Goal: Use online tool/utility: Utilize a website feature to perform a specific function

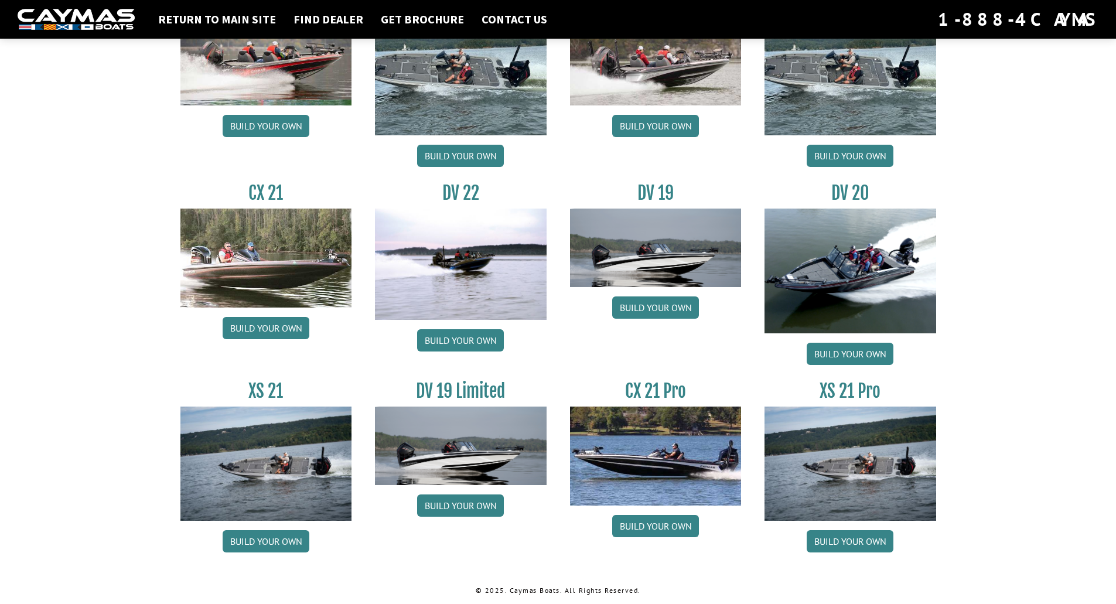
scroll to position [1259, 0]
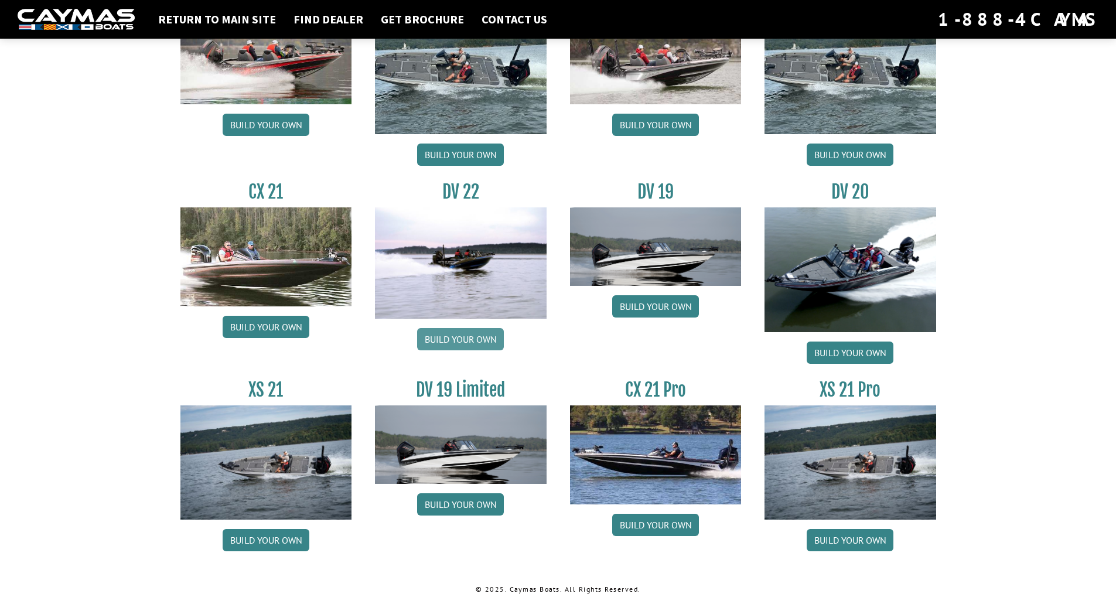
click at [445, 339] on link "Build your own" at bounding box center [460, 339] width 87 height 22
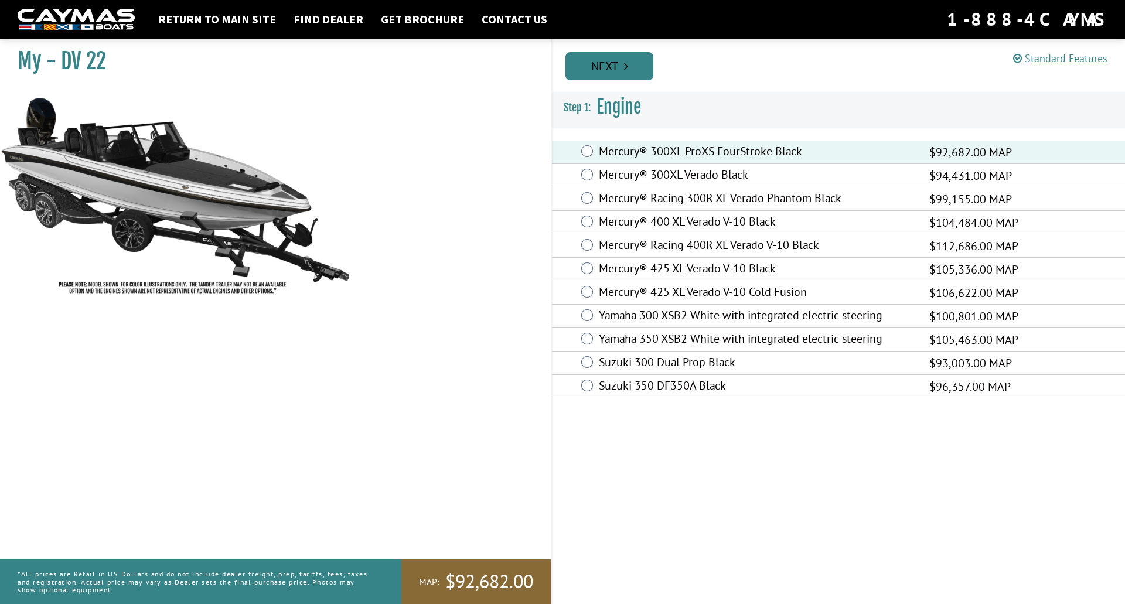
click at [642, 63] on link "Next" at bounding box center [609, 66] width 88 height 28
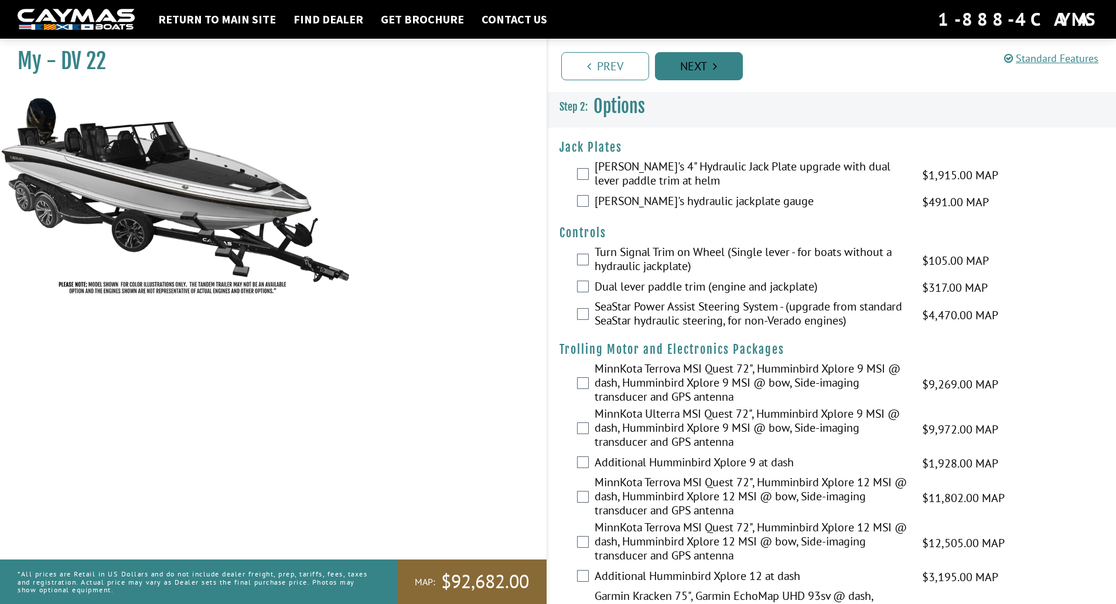
click at [707, 70] on link "Next" at bounding box center [699, 66] width 88 height 28
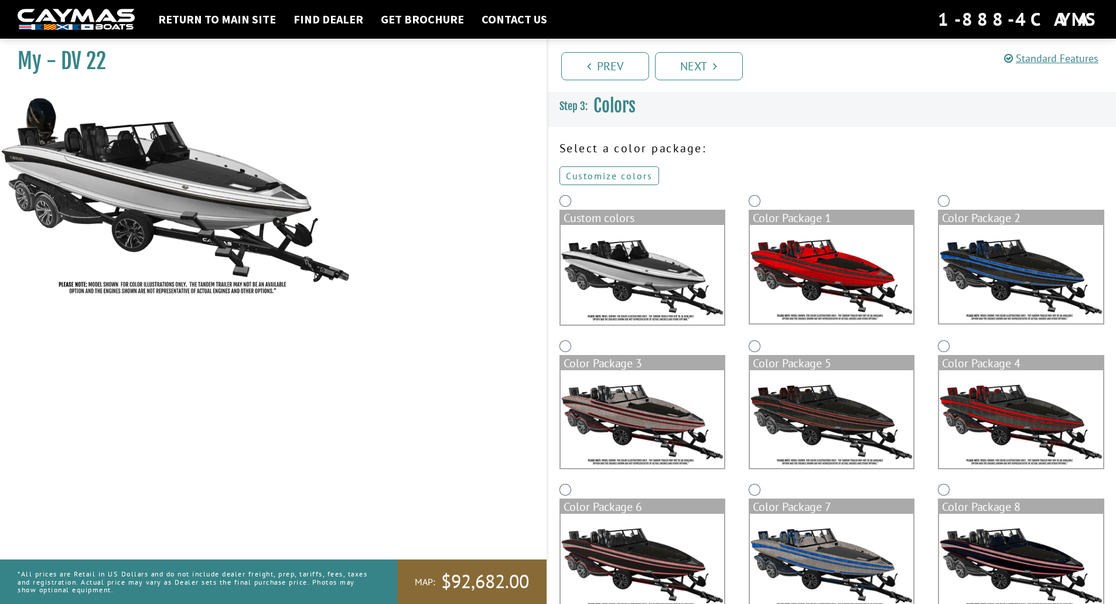
click at [641, 179] on link "Customize colors" at bounding box center [610, 175] width 100 height 19
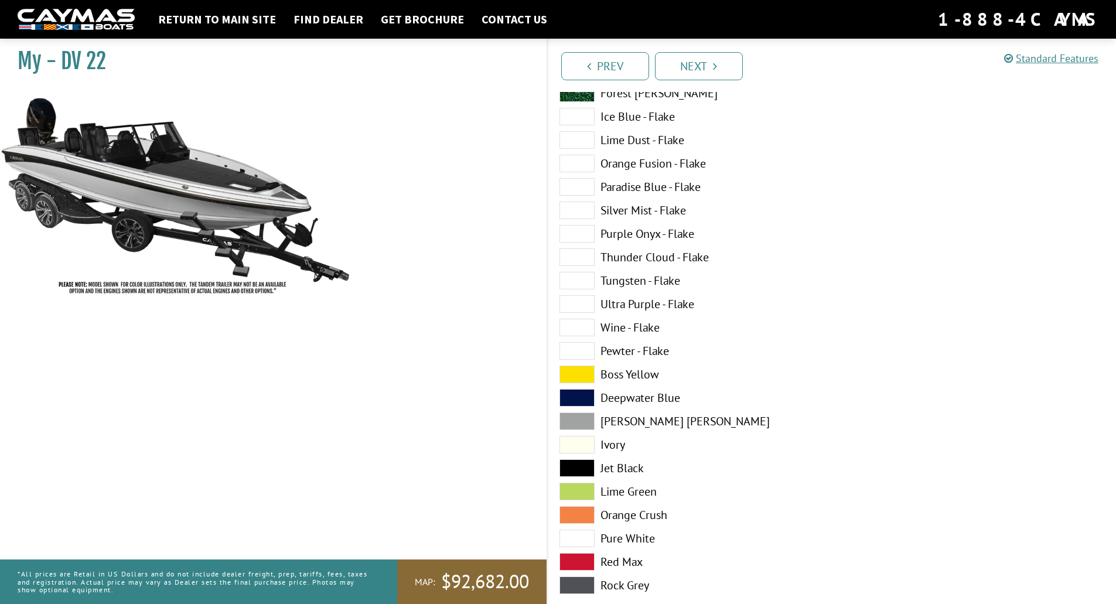
scroll to position [293, 0]
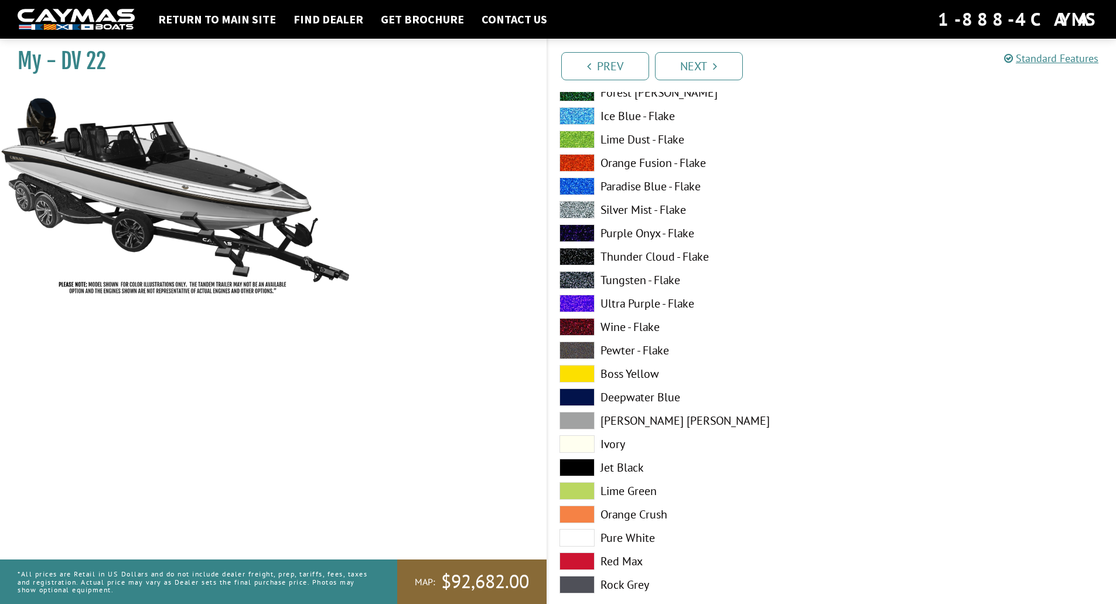
click at [583, 424] on span at bounding box center [577, 421] width 35 height 18
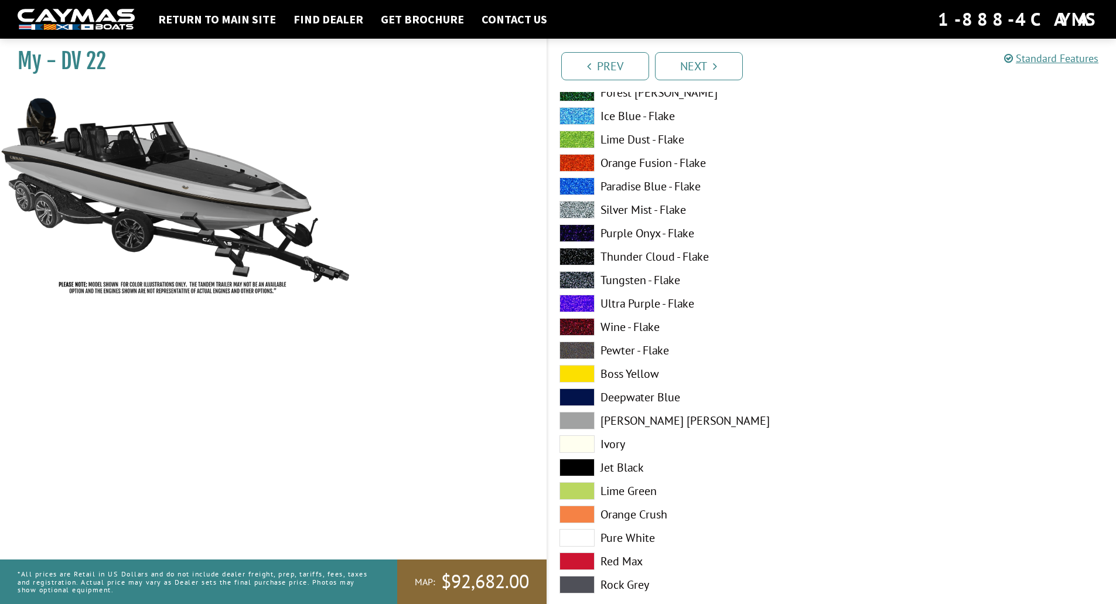
click at [578, 446] on span at bounding box center [577, 444] width 35 height 18
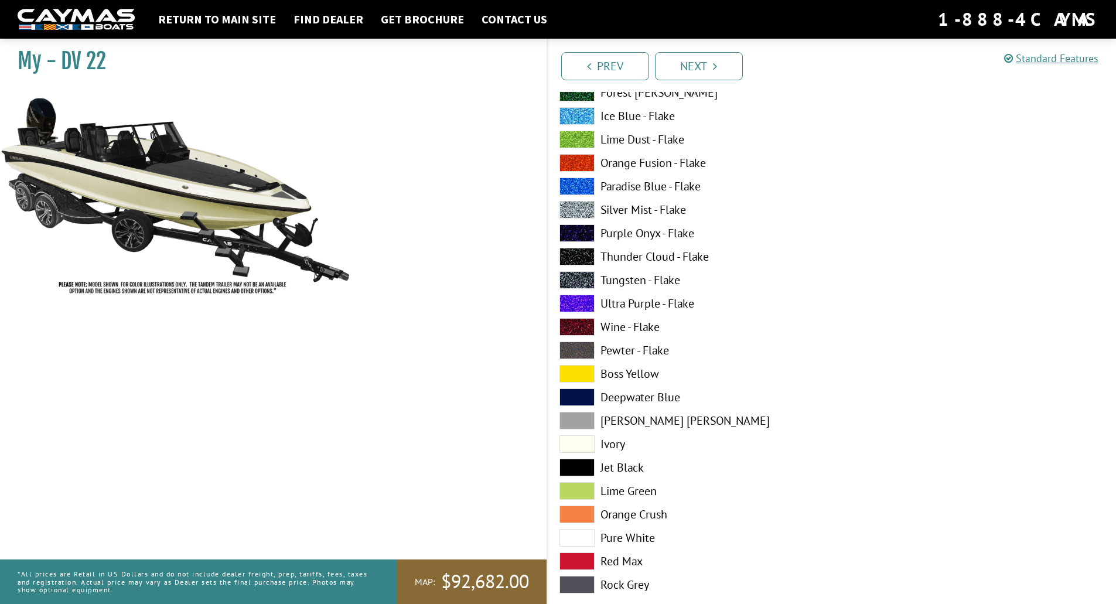
click at [584, 536] on span at bounding box center [577, 538] width 35 height 18
click at [577, 586] on span at bounding box center [577, 585] width 35 height 18
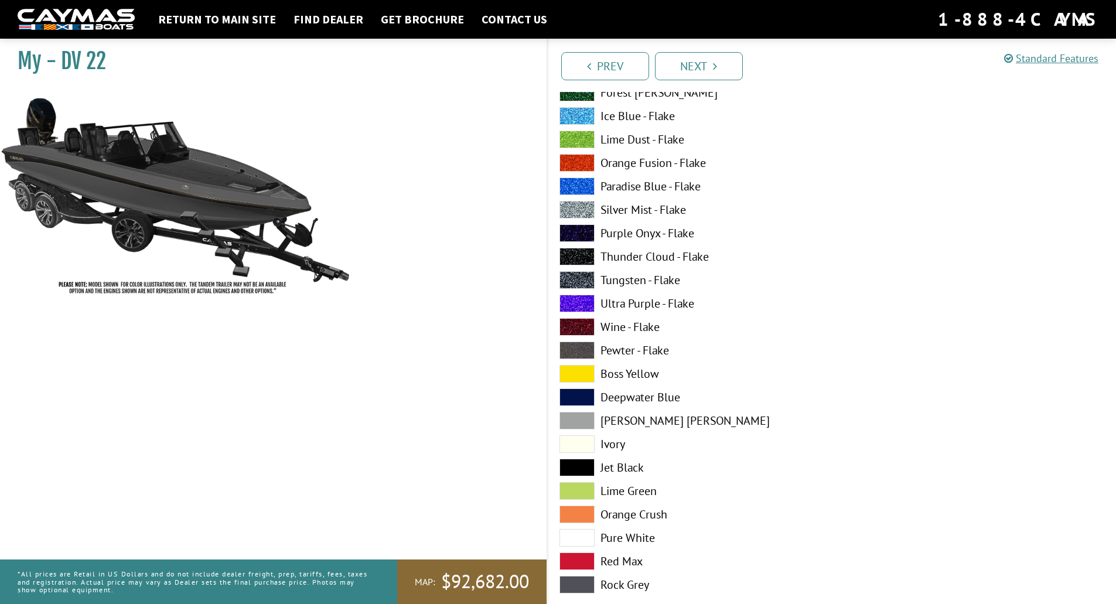
click at [585, 158] on span at bounding box center [577, 163] width 35 height 18
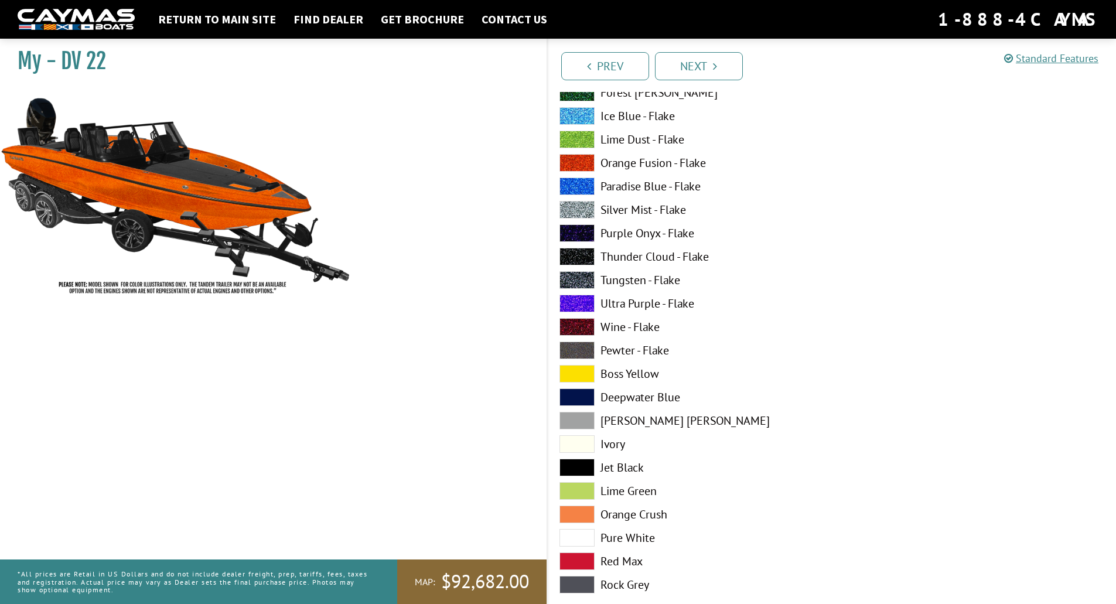
click at [580, 583] on span at bounding box center [577, 585] width 35 height 18
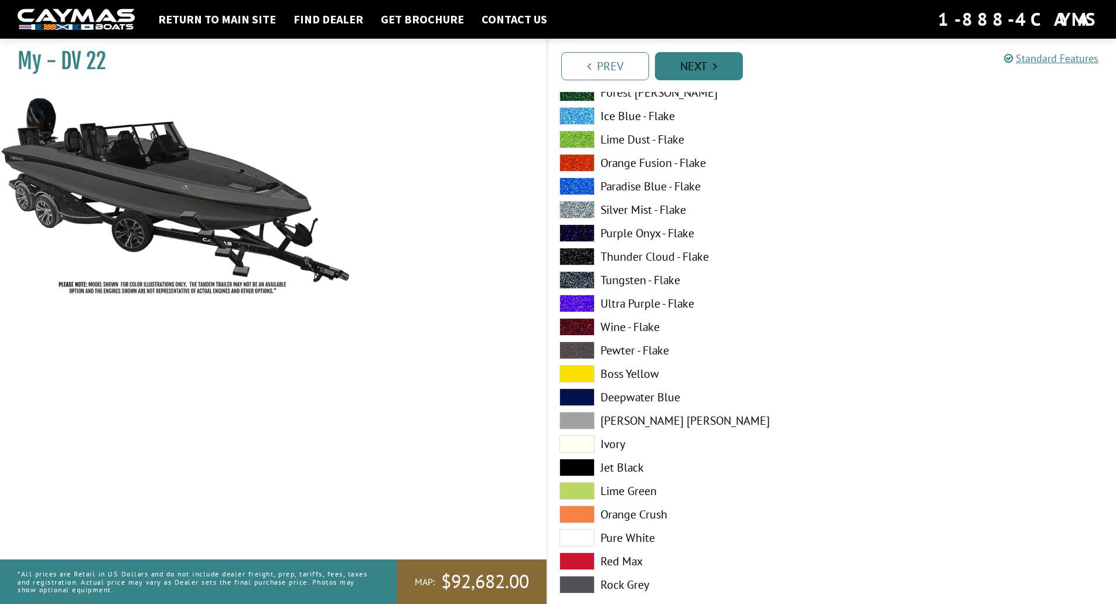
click at [705, 57] on link "Next" at bounding box center [699, 66] width 88 height 28
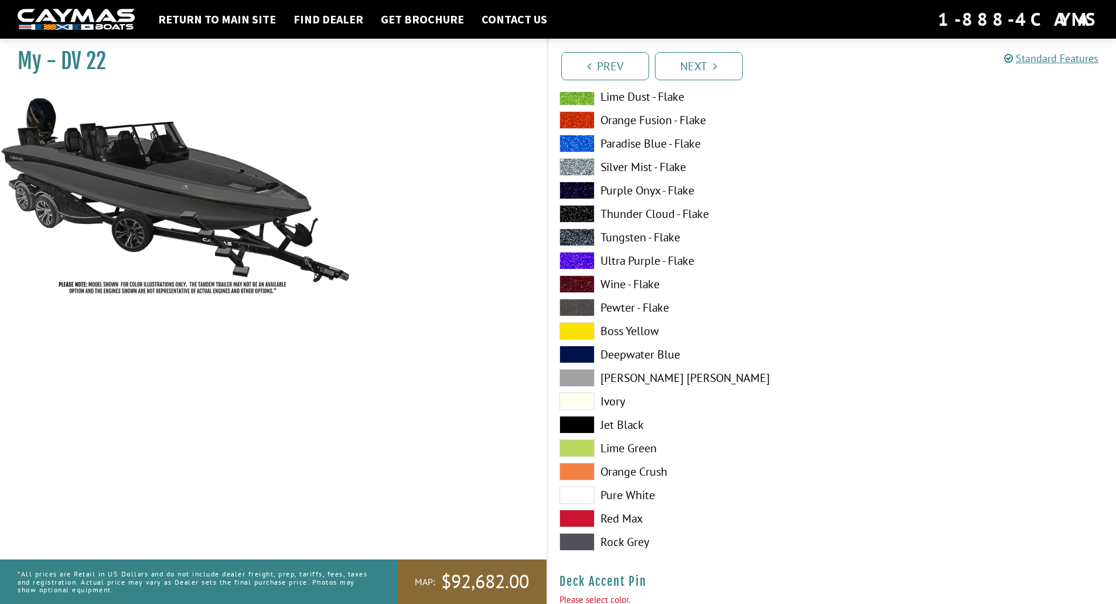
scroll to position [1105, 0]
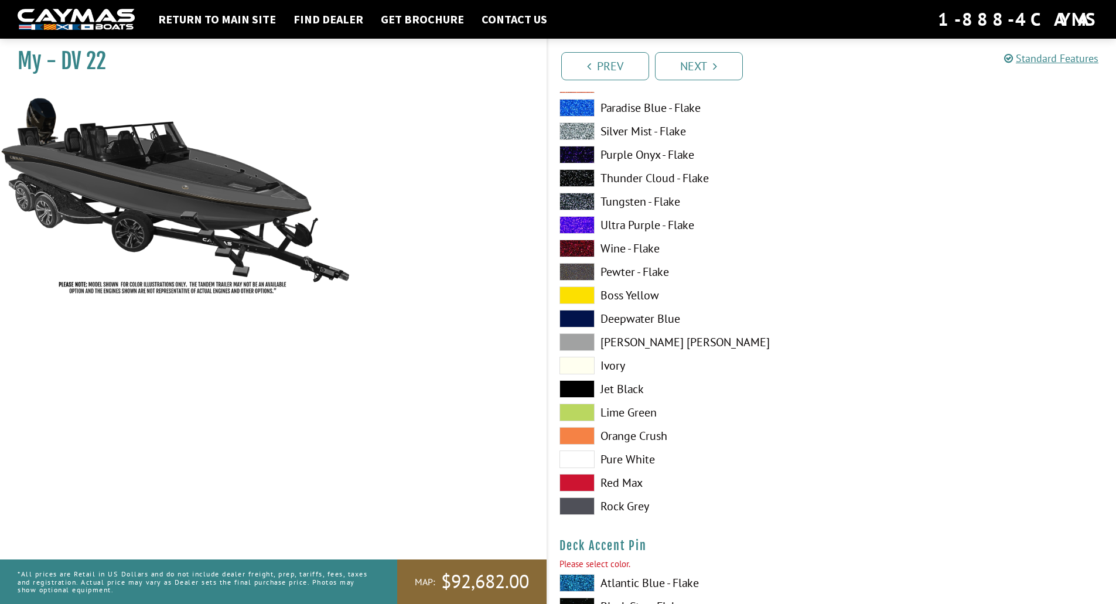
click at [587, 455] on span at bounding box center [577, 460] width 35 height 18
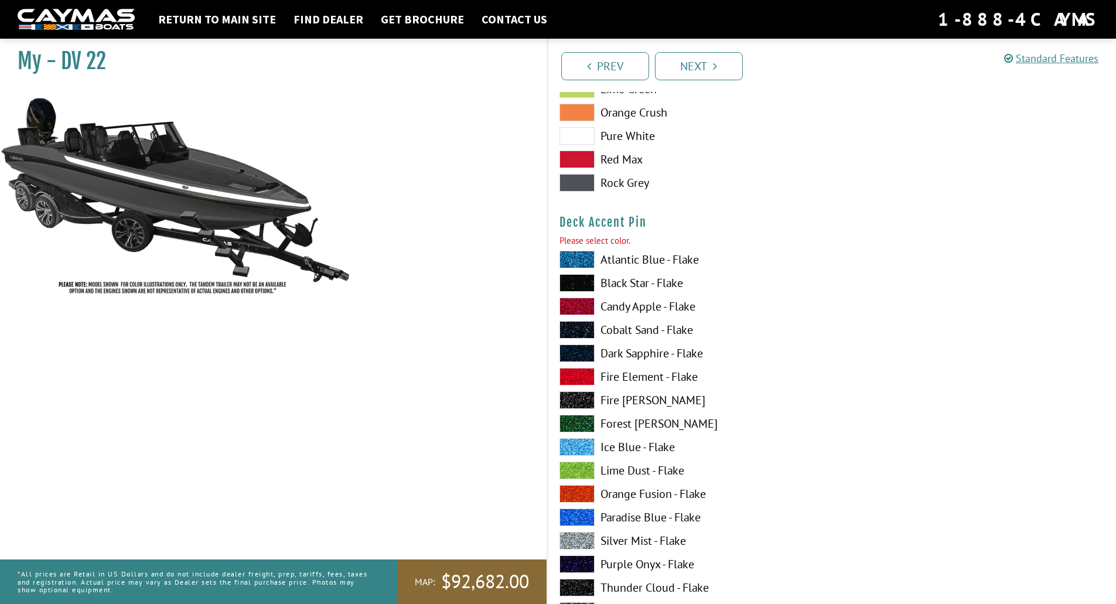
scroll to position [1457, 0]
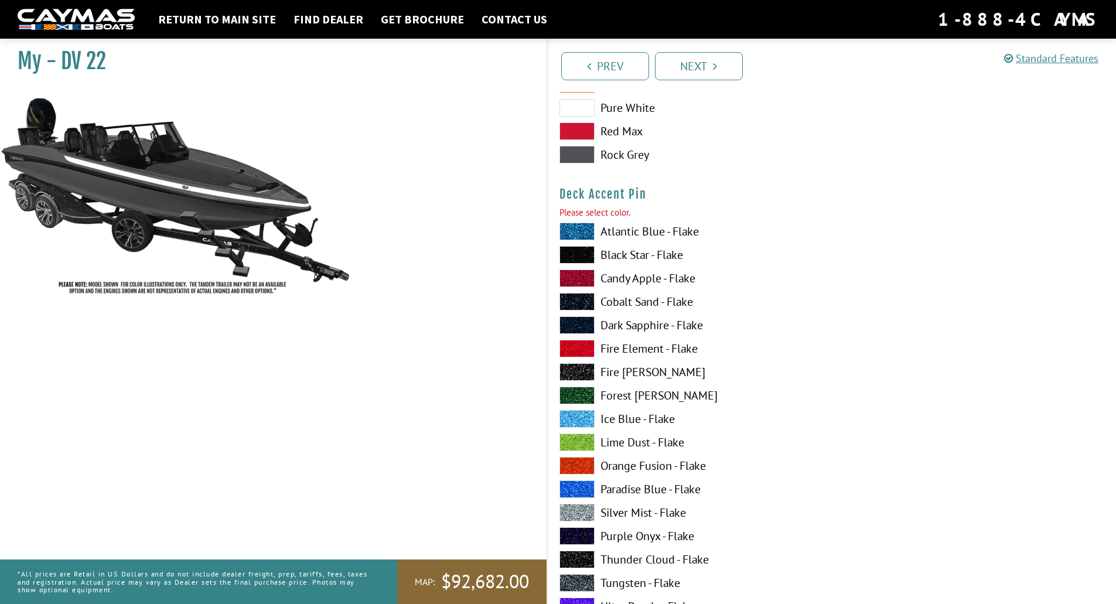
click at [586, 438] on span at bounding box center [577, 443] width 35 height 18
click at [581, 466] on span at bounding box center [577, 466] width 35 height 18
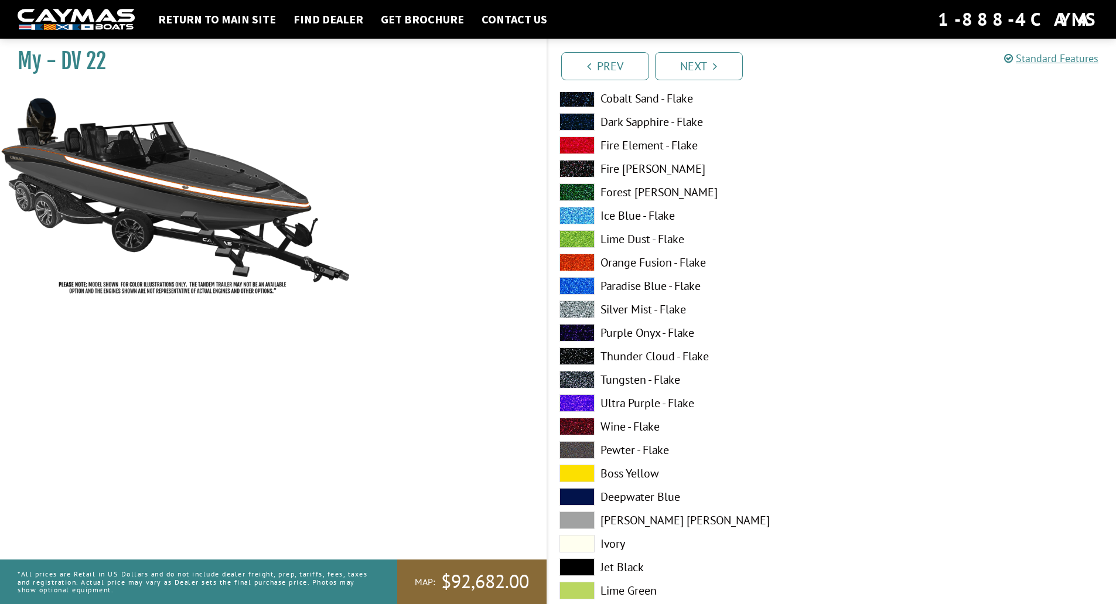
scroll to position [2160, 0]
click at [589, 517] on span at bounding box center [577, 520] width 35 height 18
click at [588, 260] on span at bounding box center [577, 262] width 35 height 18
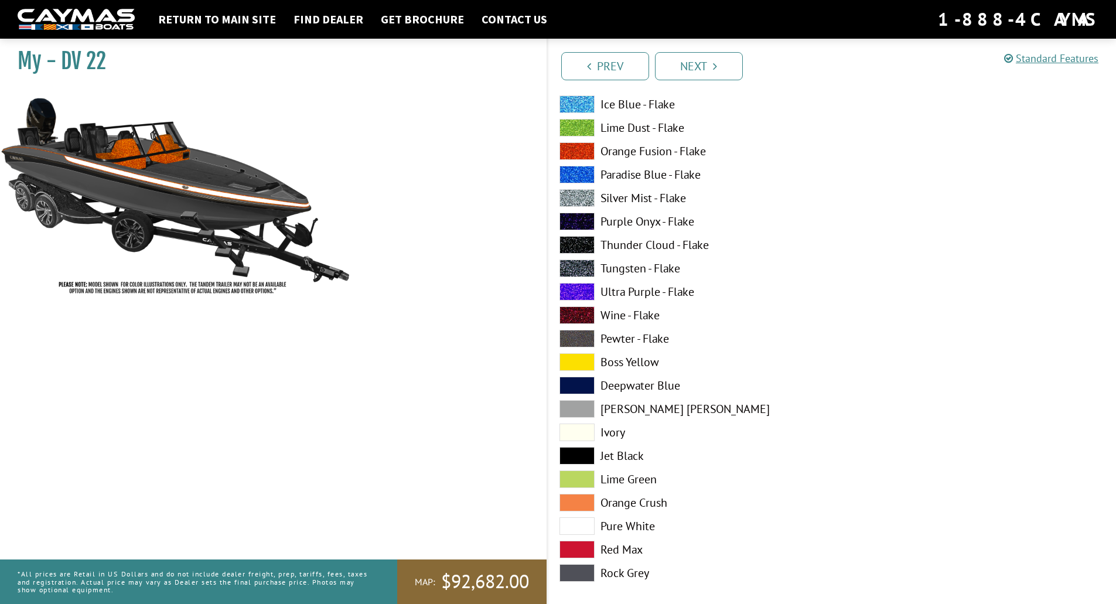
scroll to position [2277, 0]
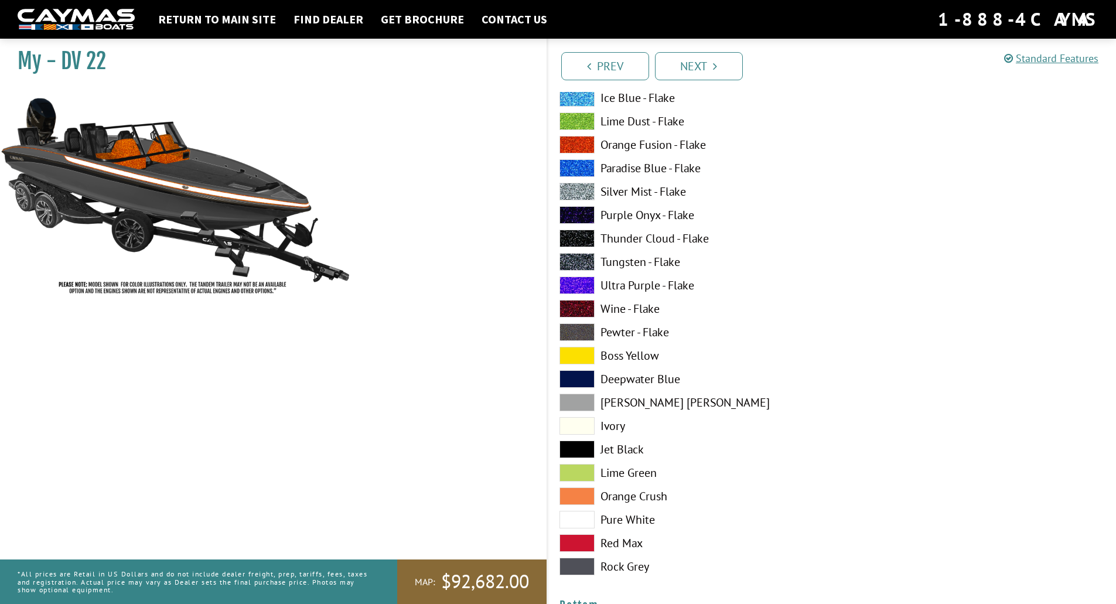
click at [585, 517] on span at bounding box center [577, 520] width 35 height 18
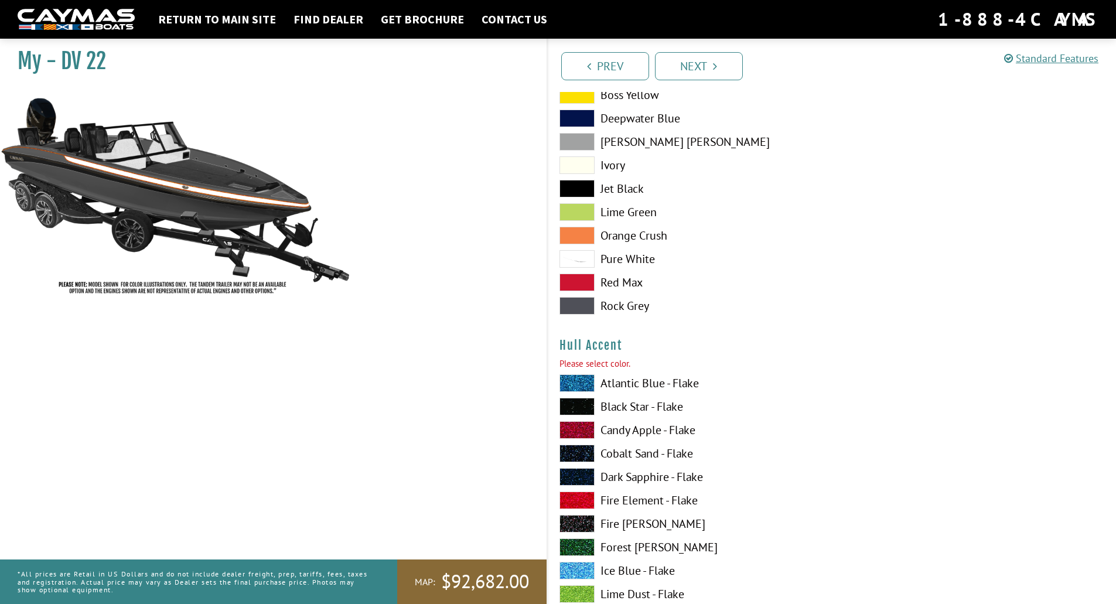
scroll to position [2804, 0]
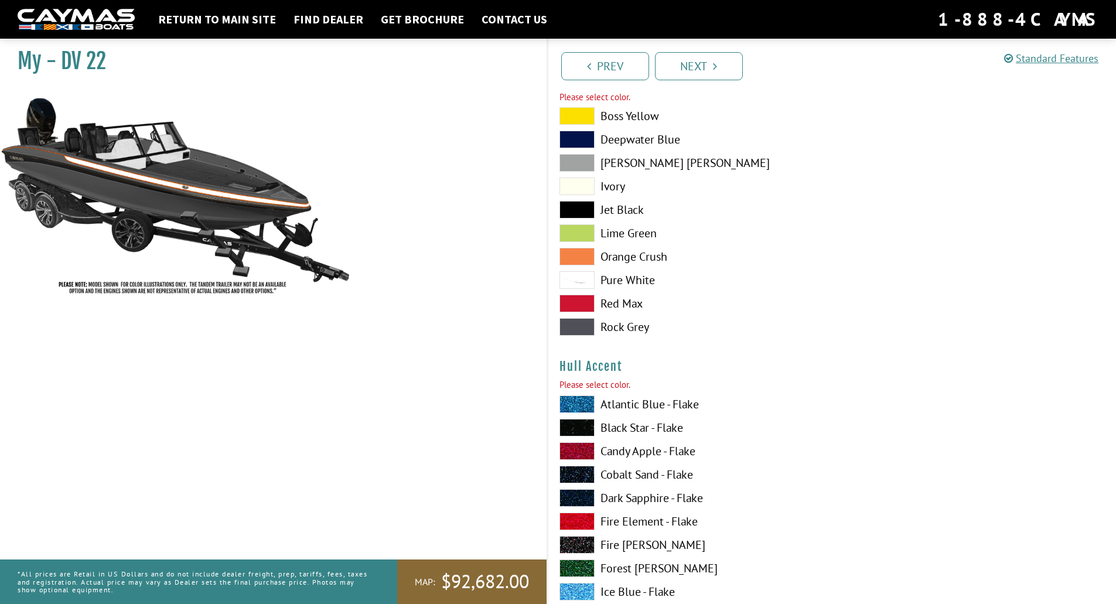
click at [579, 327] on span at bounding box center [577, 327] width 35 height 18
click at [587, 214] on span at bounding box center [577, 210] width 35 height 18
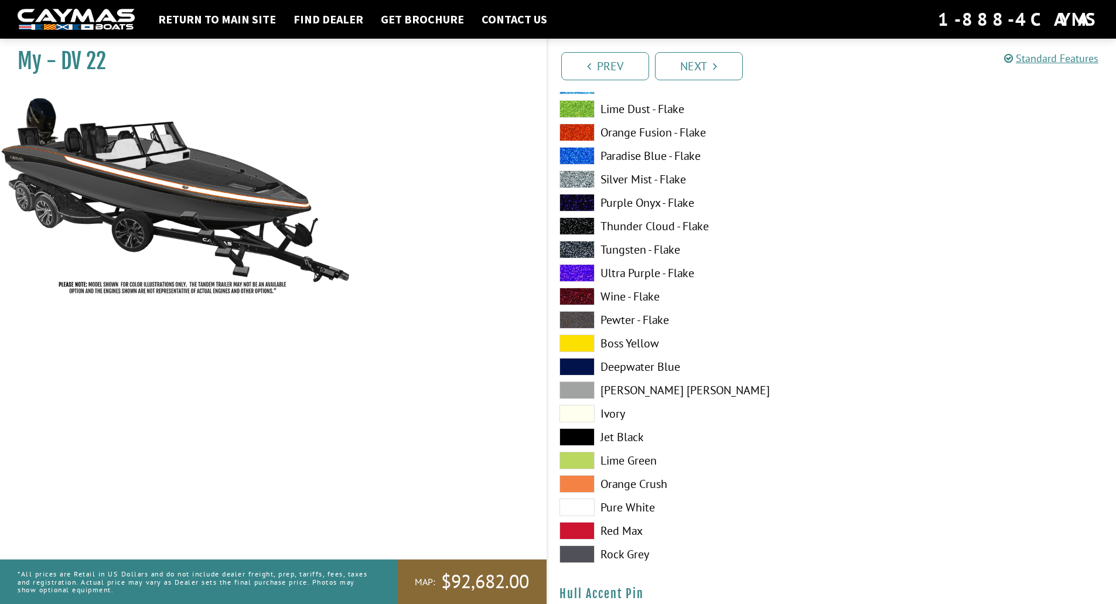
scroll to position [3332, 0]
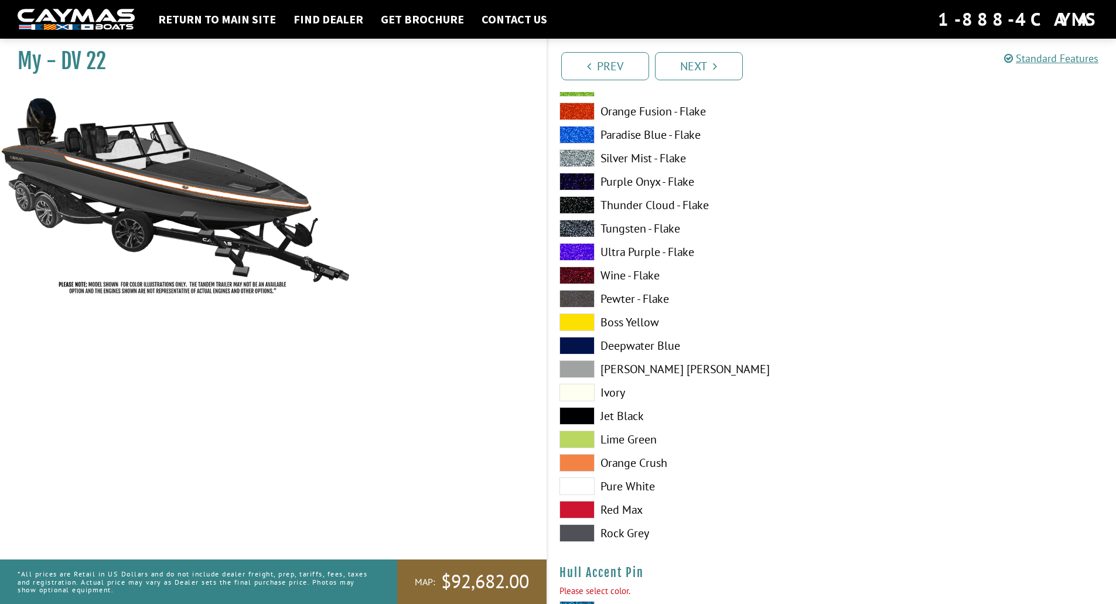
click at [589, 481] on span at bounding box center [577, 487] width 35 height 18
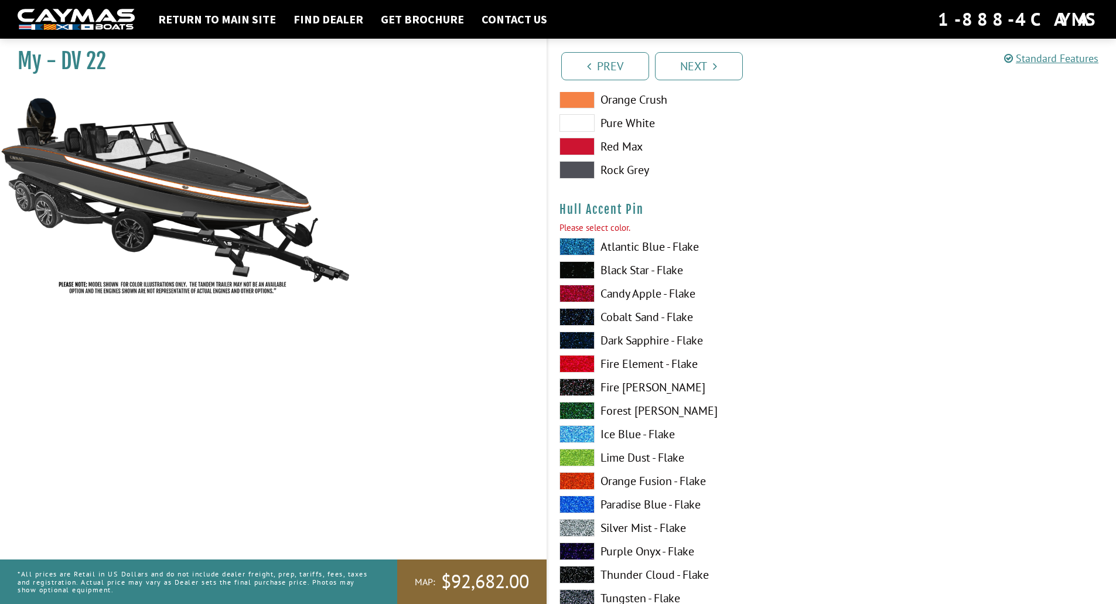
scroll to position [3683, 0]
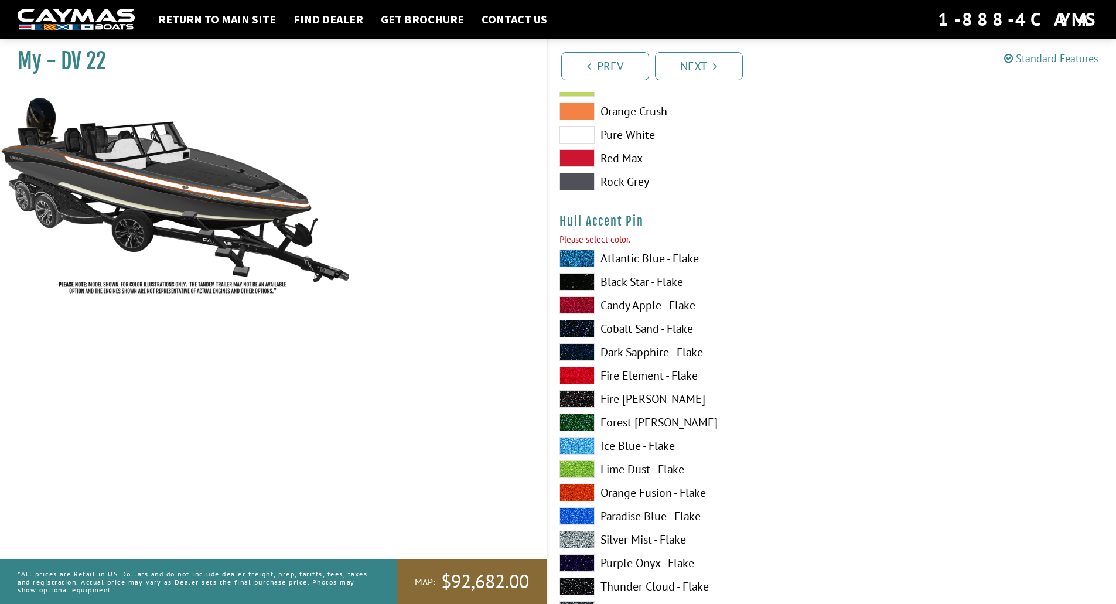
click at [576, 497] on span at bounding box center [577, 493] width 35 height 18
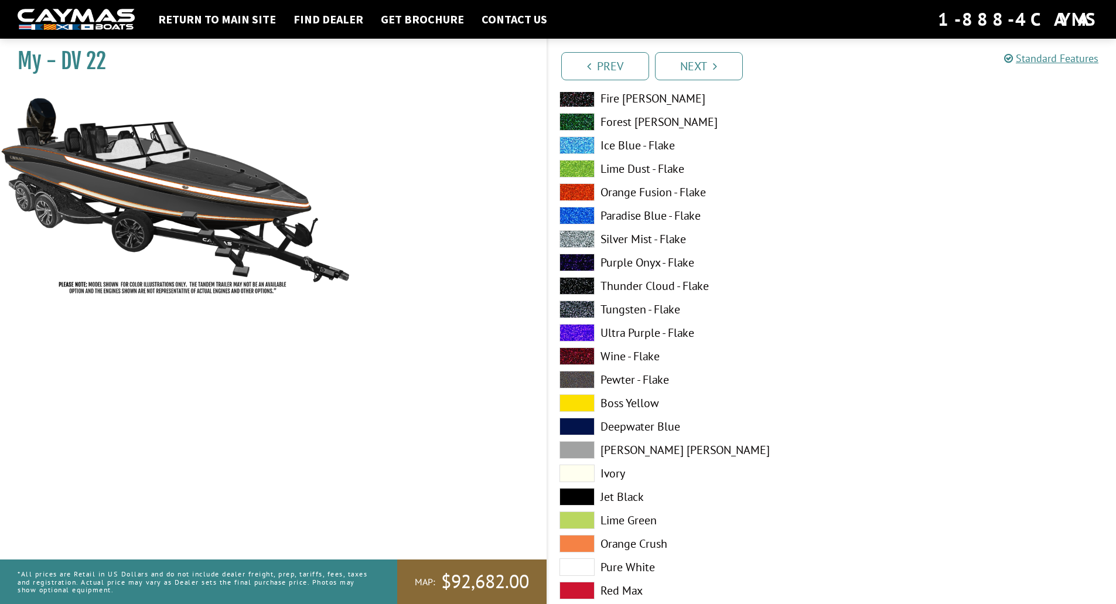
scroll to position [4504, 0]
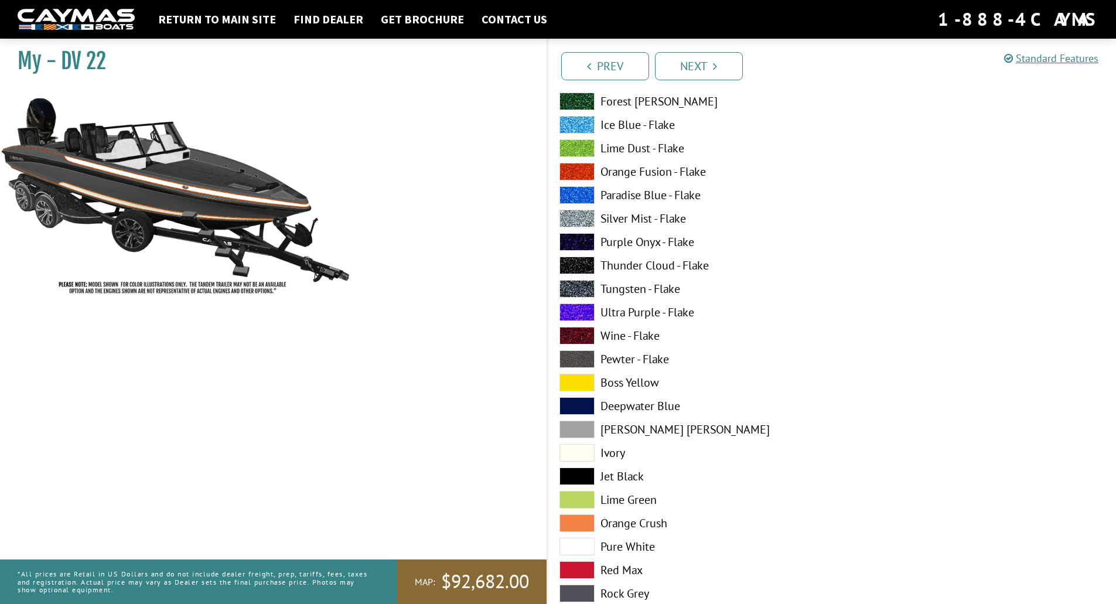
click at [584, 547] on span at bounding box center [577, 547] width 35 height 18
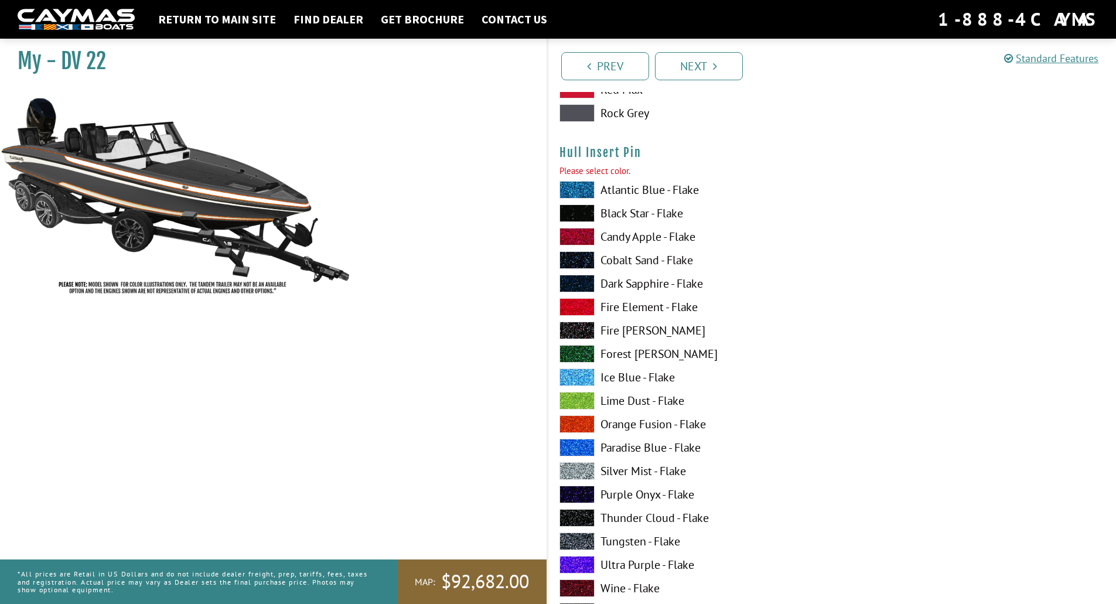
scroll to position [5031, 0]
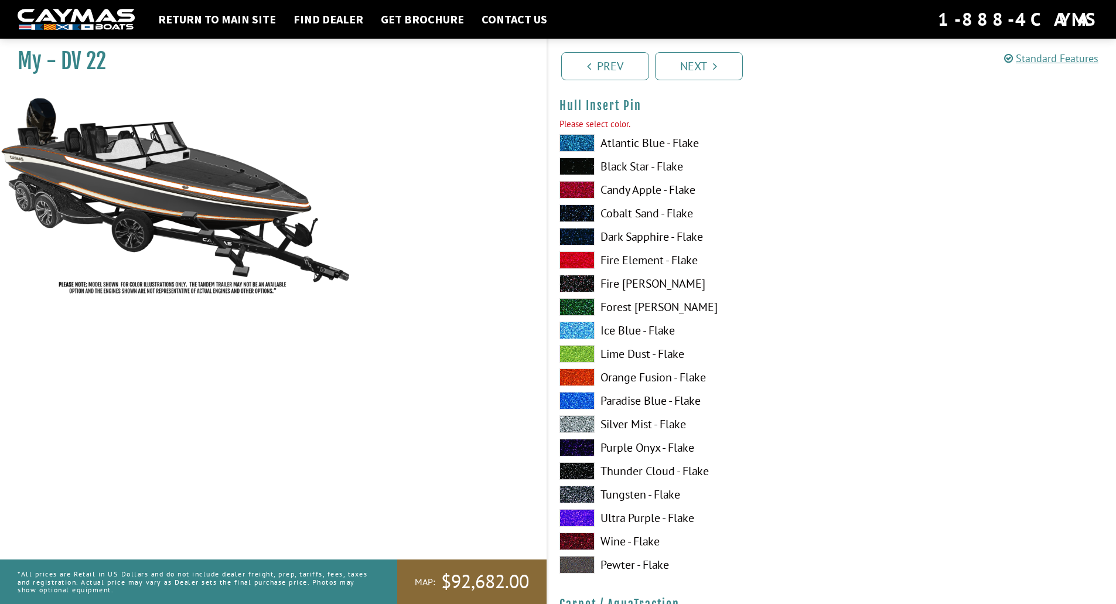
click at [580, 380] on span at bounding box center [577, 378] width 35 height 18
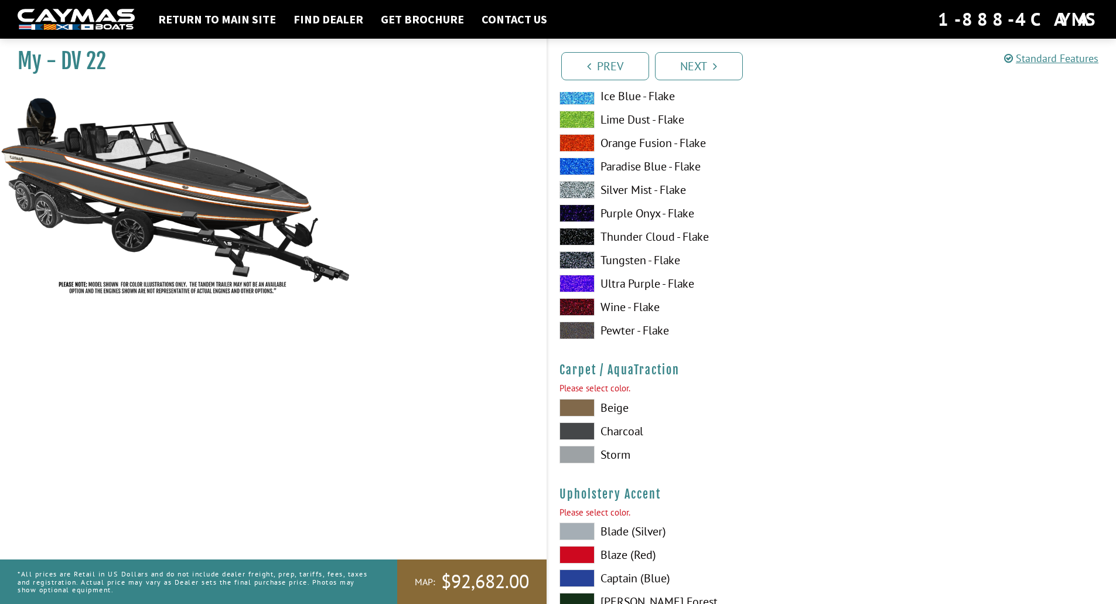
scroll to position [5324, 0]
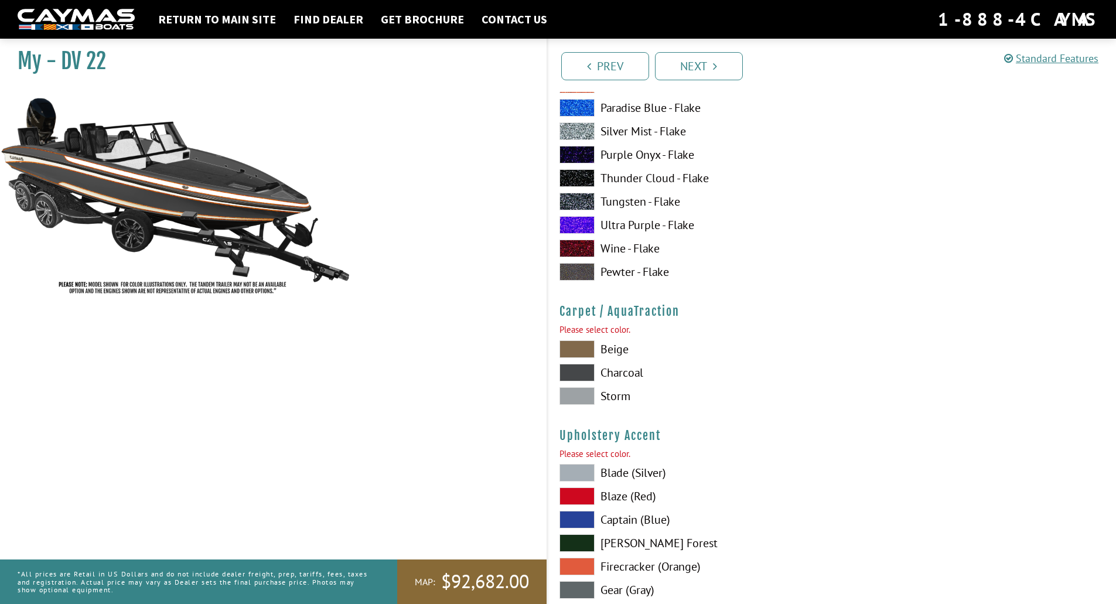
click at [580, 373] on span at bounding box center [577, 373] width 35 height 18
click at [582, 396] on span at bounding box center [577, 396] width 35 height 18
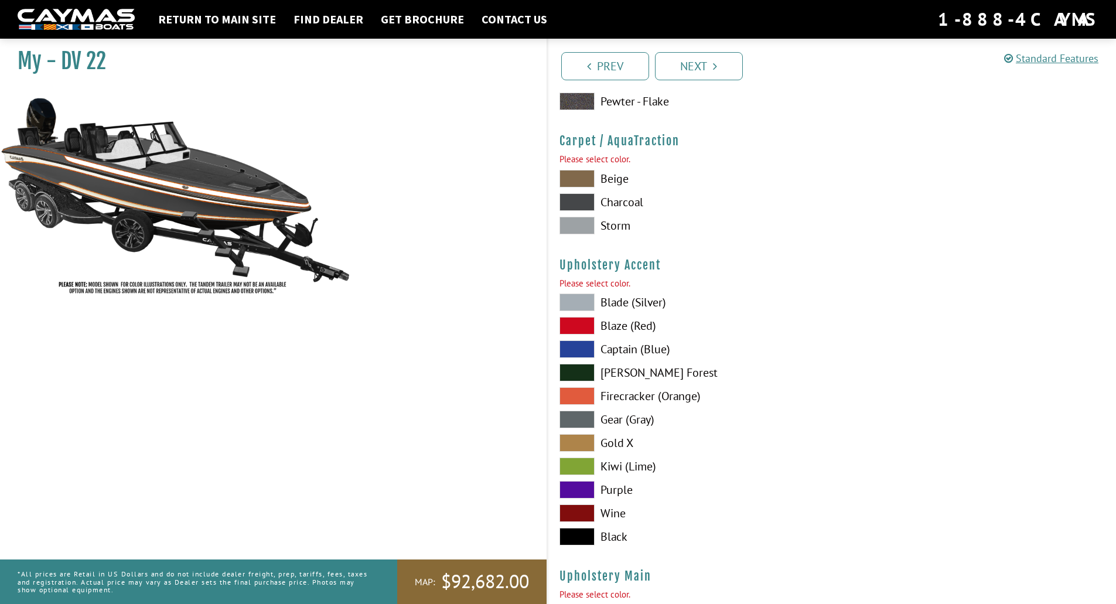
scroll to position [5500, 0]
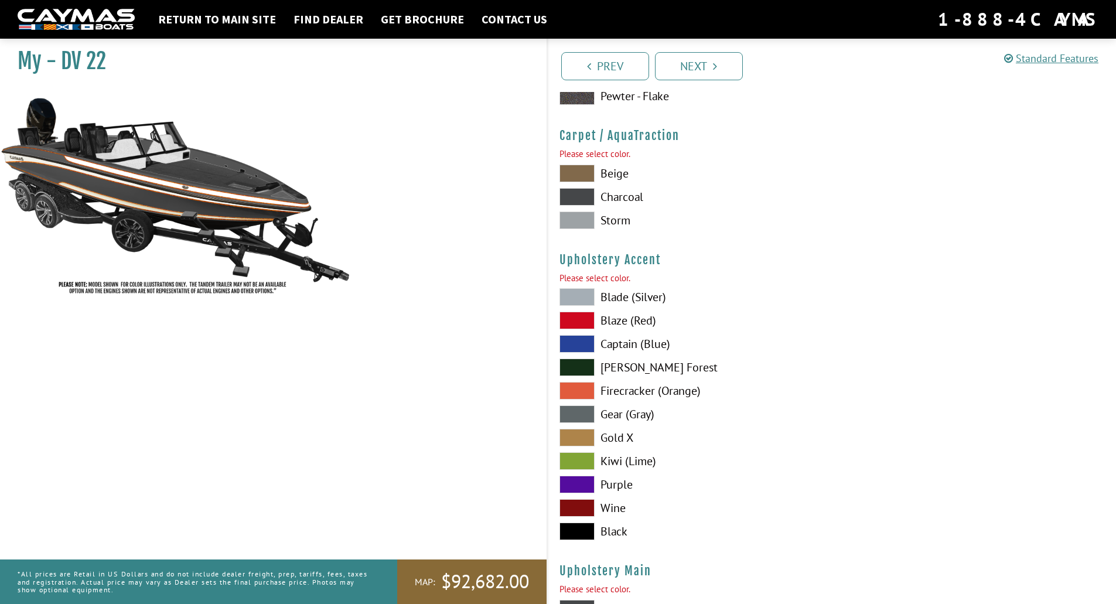
click at [575, 390] on span at bounding box center [577, 391] width 35 height 18
click at [578, 288] on div "Upholstery Accent Please select color. Blade (Silver) Blaze (Red) Captain (Blue…" at bounding box center [833, 400] width 546 height 294
click at [577, 298] on span at bounding box center [577, 297] width 35 height 18
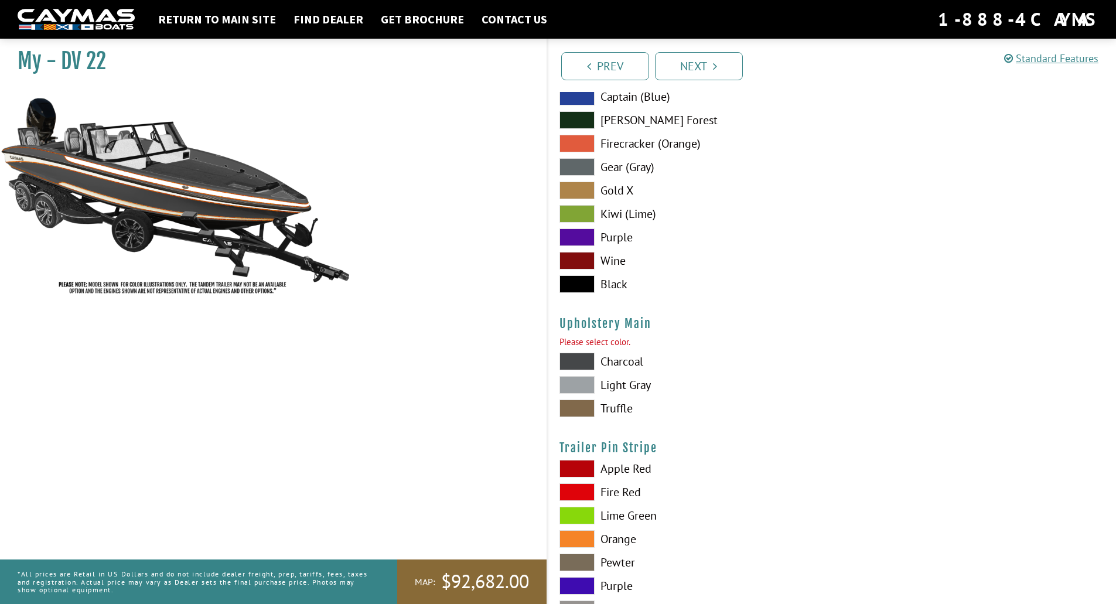
scroll to position [5793, 0]
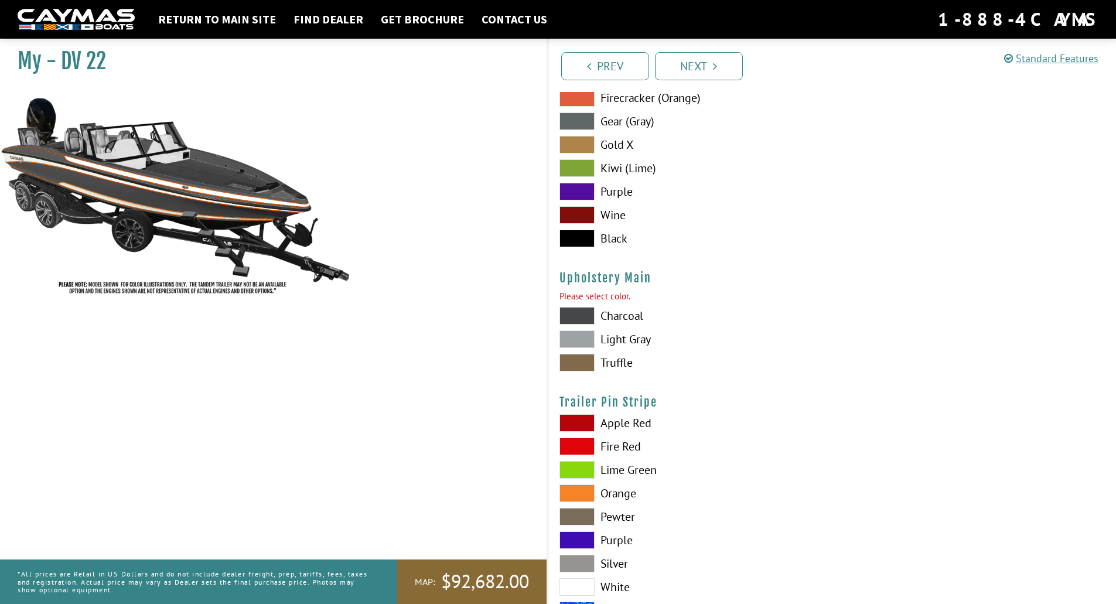
click at [580, 315] on span at bounding box center [577, 316] width 35 height 18
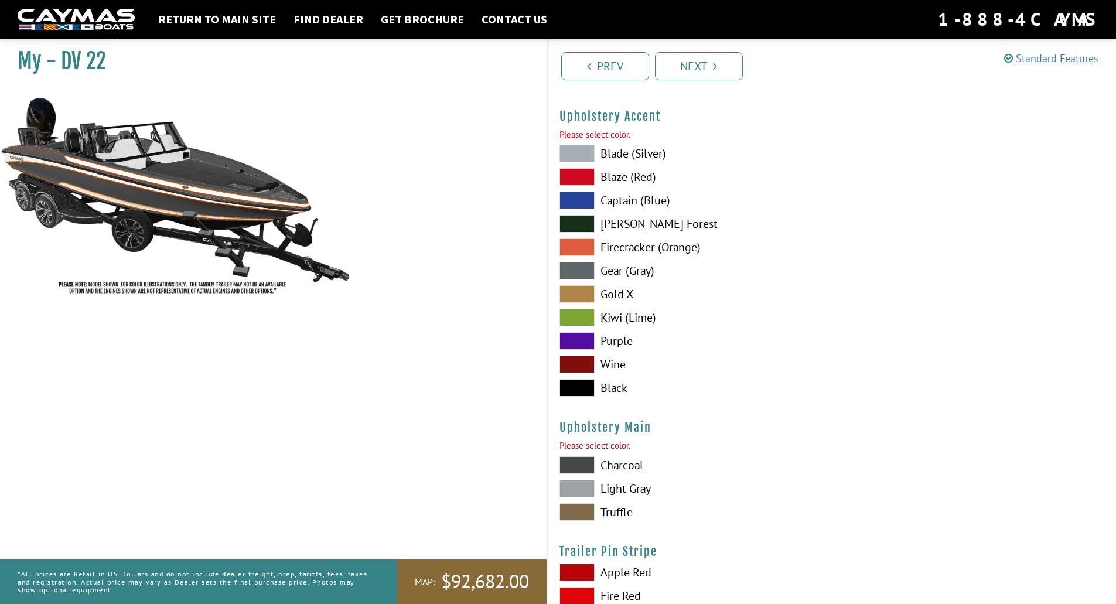
scroll to position [5617, 0]
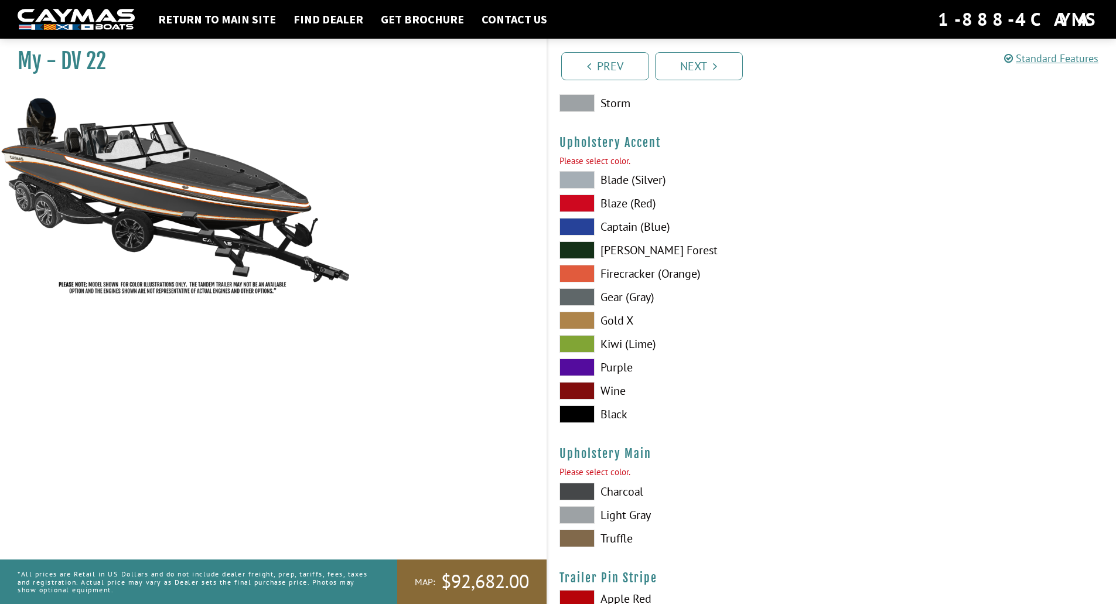
click at [584, 271] on span at bounding box center [577, 274] width 35 height 18
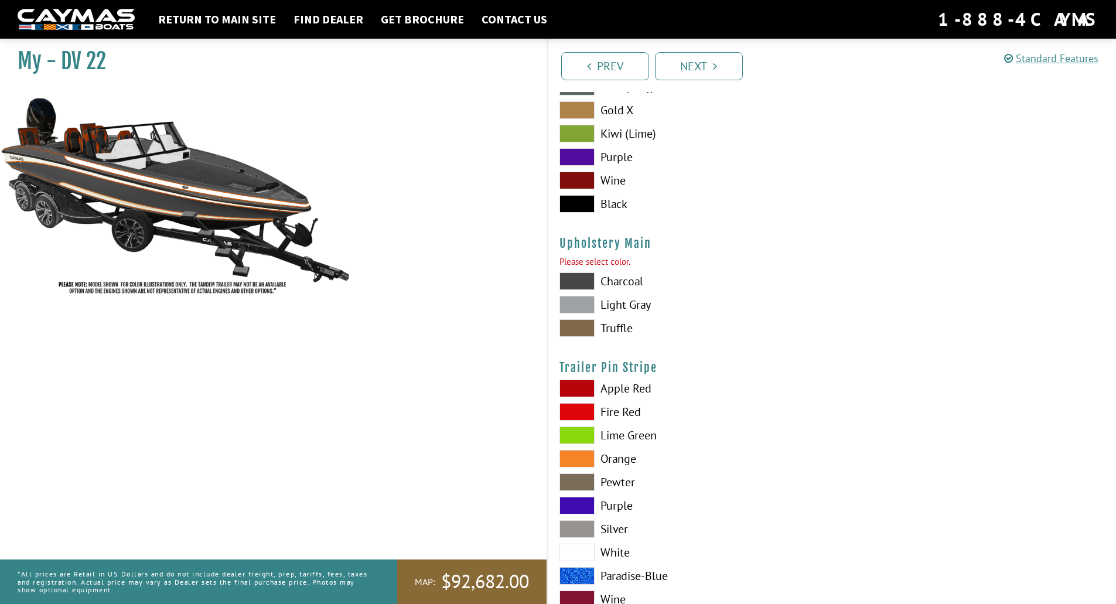
scroll to position [5866, 0]
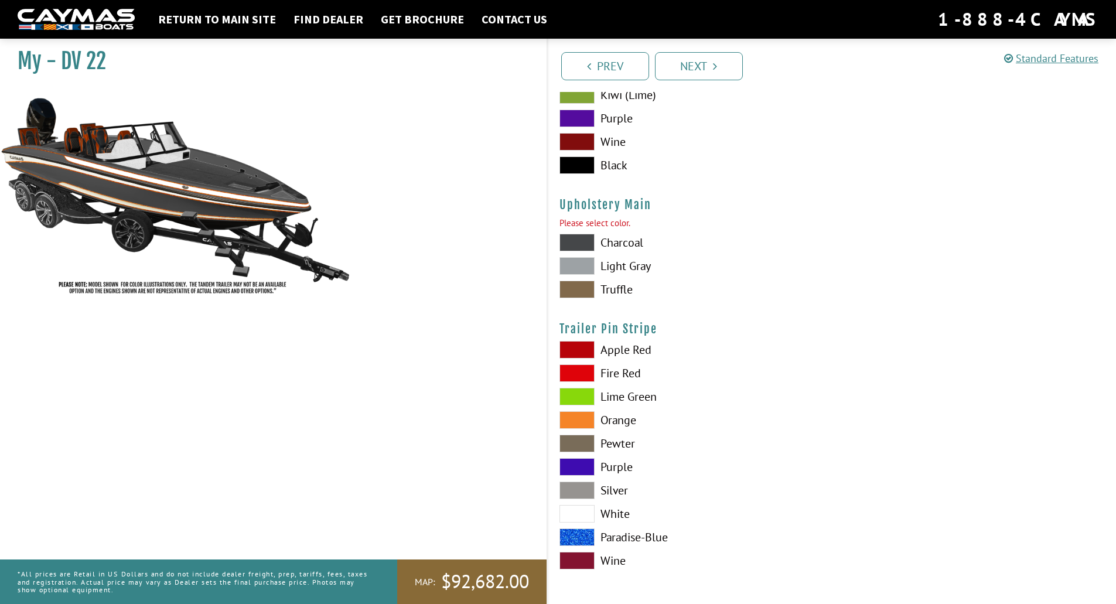
click at [580, 417] on span at bounding box center [577, 420] width 35 height 18
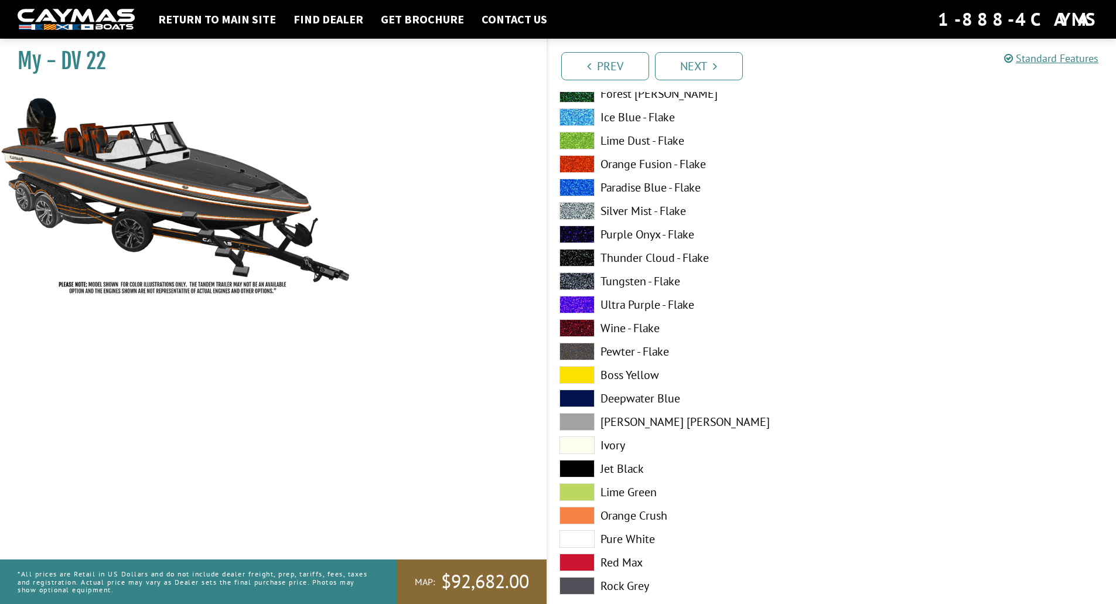
scroll to position [2292, 0]
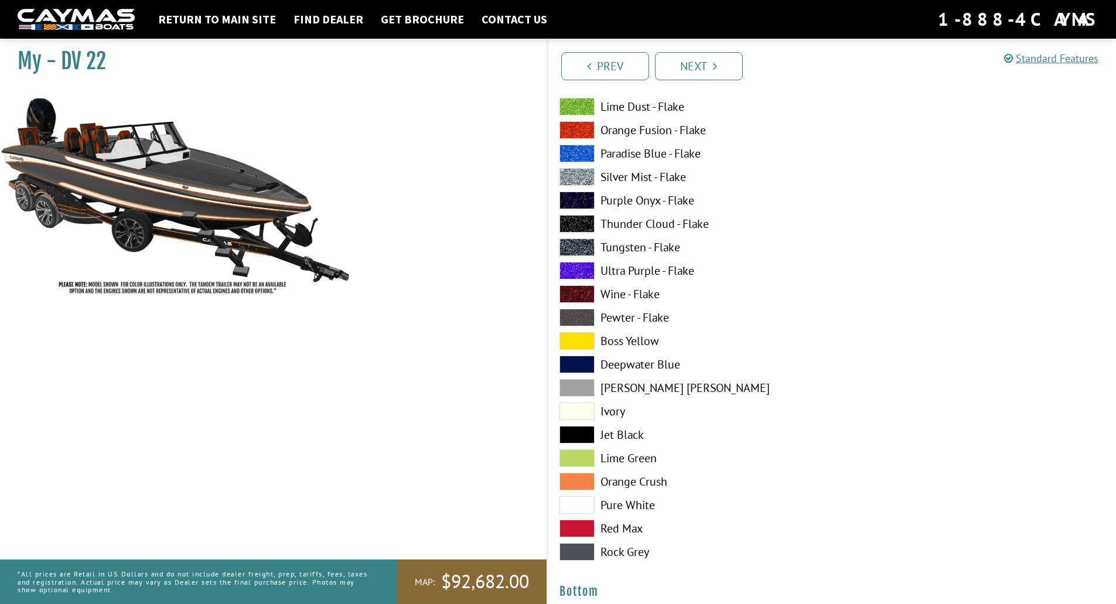
click at [589, 386] on span at bounding box center [577, 388] width 35 height 18
click at [575, 482] on span at bounding box center [577, 482] width 35 height 18
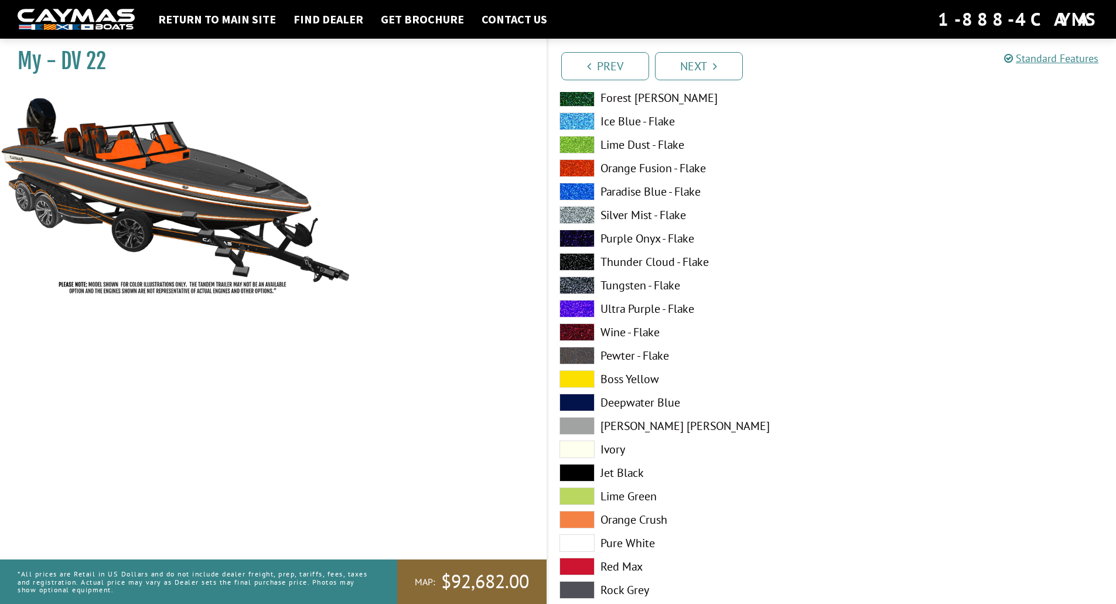
scroll to position [2233, 0]
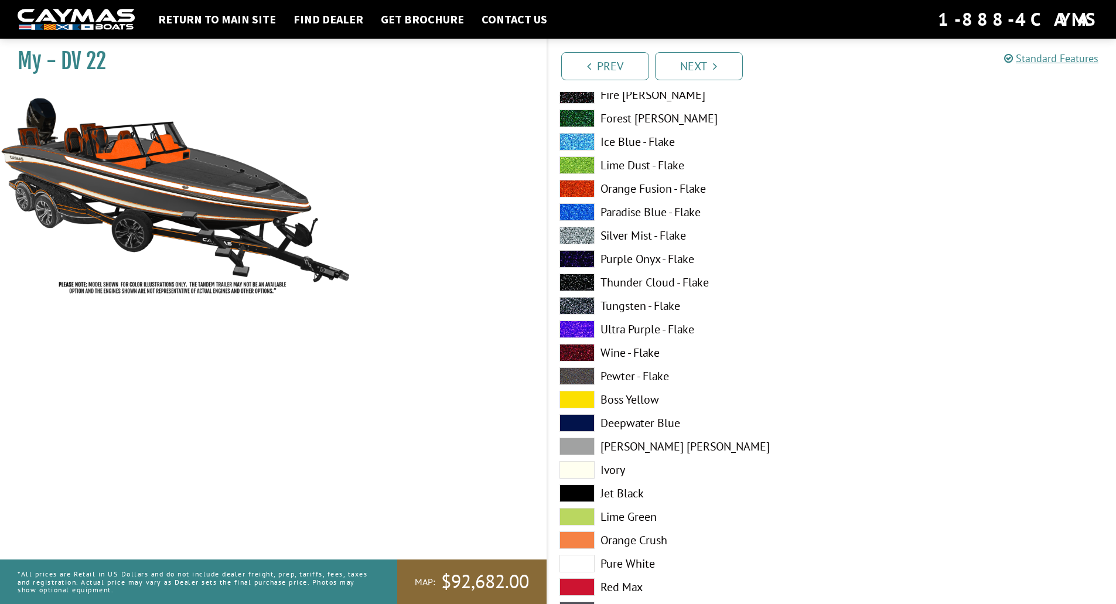
click at [595, 189] on label "Orange Fusion - Flake" at bounding box center [690, 189] width 261 height 18
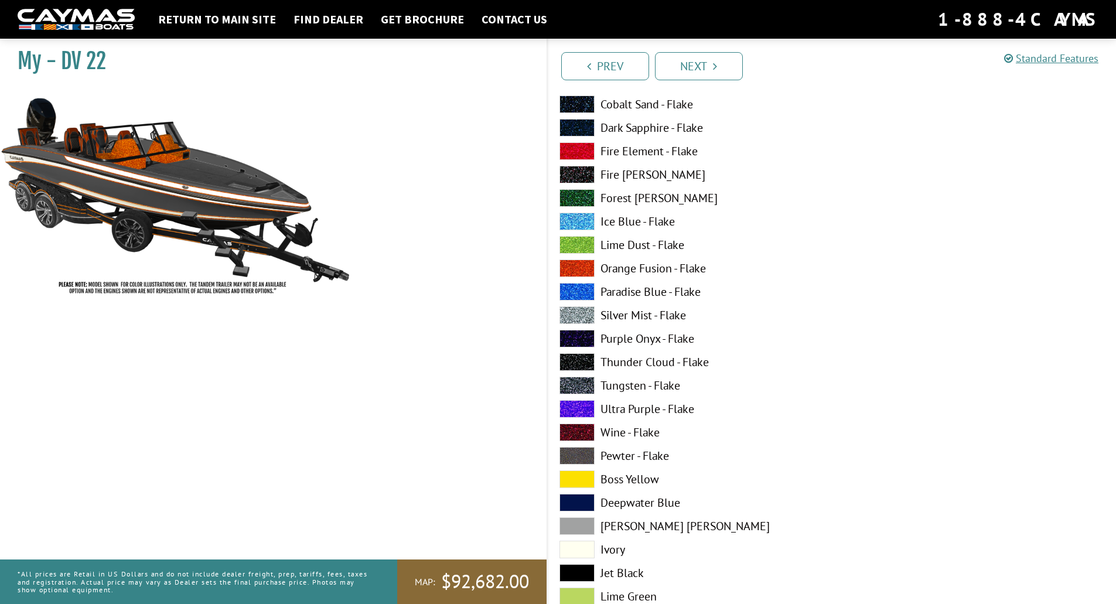
scroll to position [2175, 0]
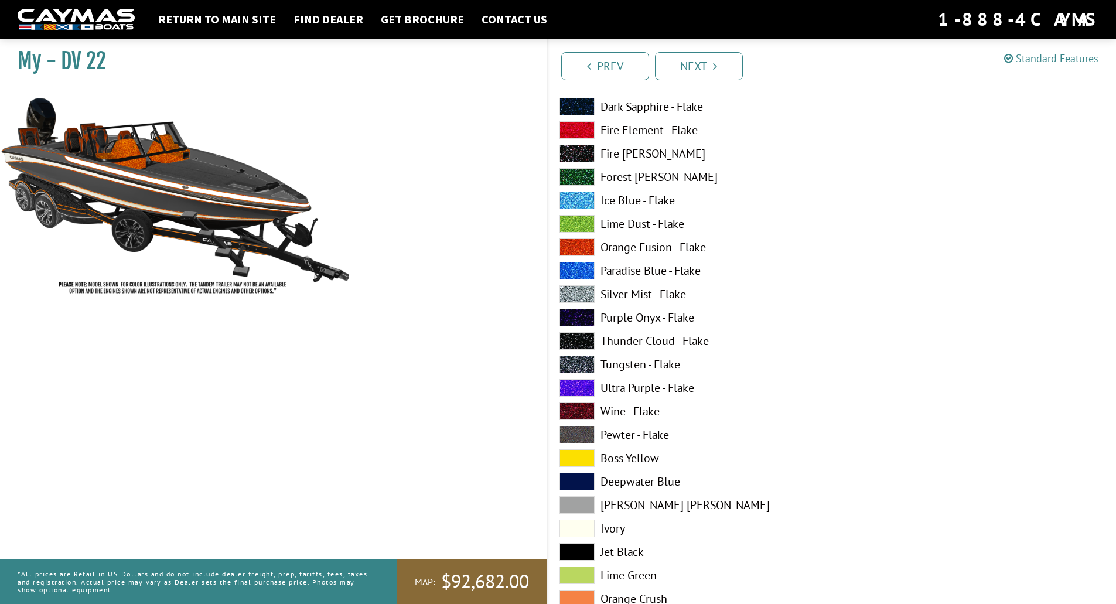
click at [584, 504] on span at bounding box center [577, 505] width 35 height 18
